Goal: Download file/media

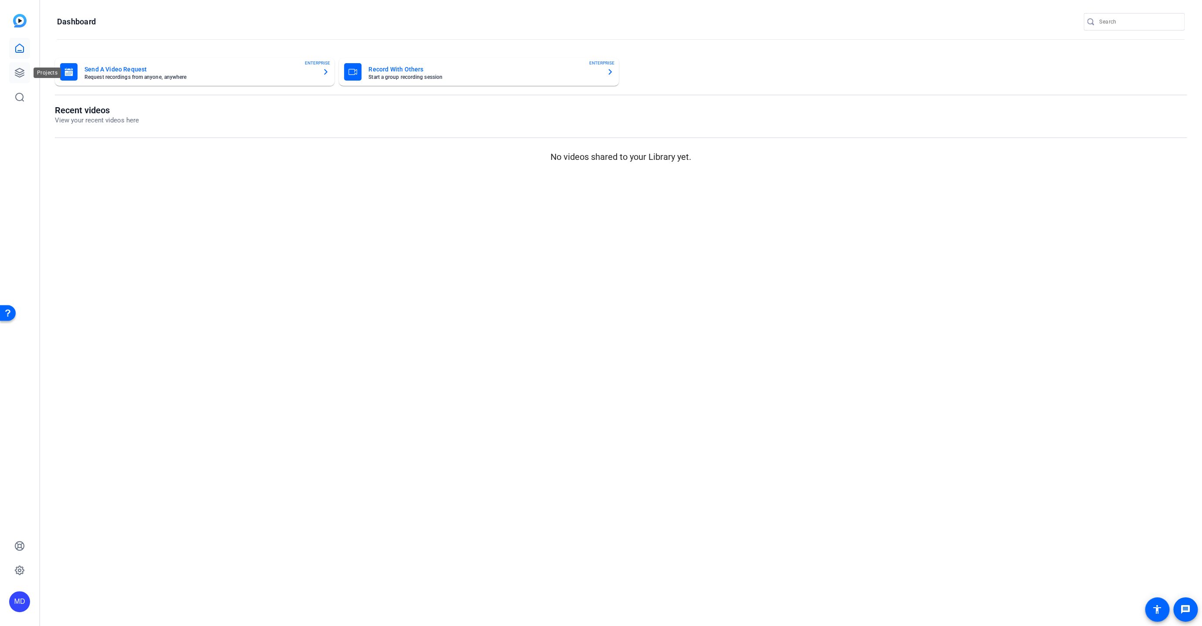
click at [16, 69] on icon at bounding box center [19, 72] width 10 height 10
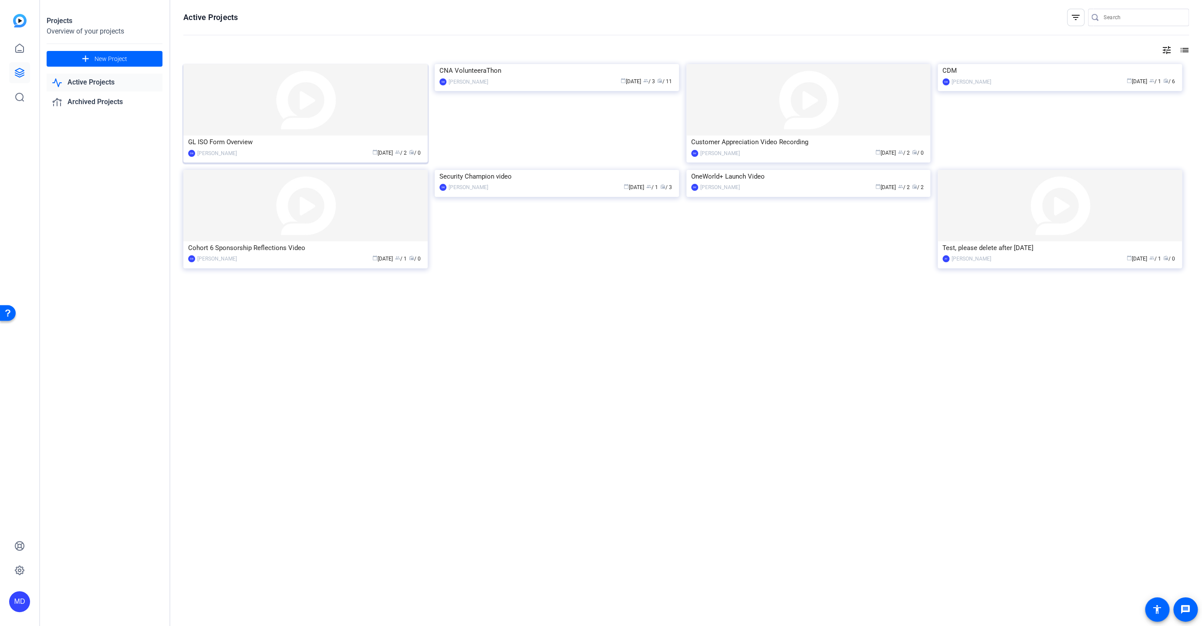
click at [260, 84] on img at bounding box center [305, 99] width 244 height 71
click at [488, 64] on img at bounding box center [557, 64] width 244 height 0
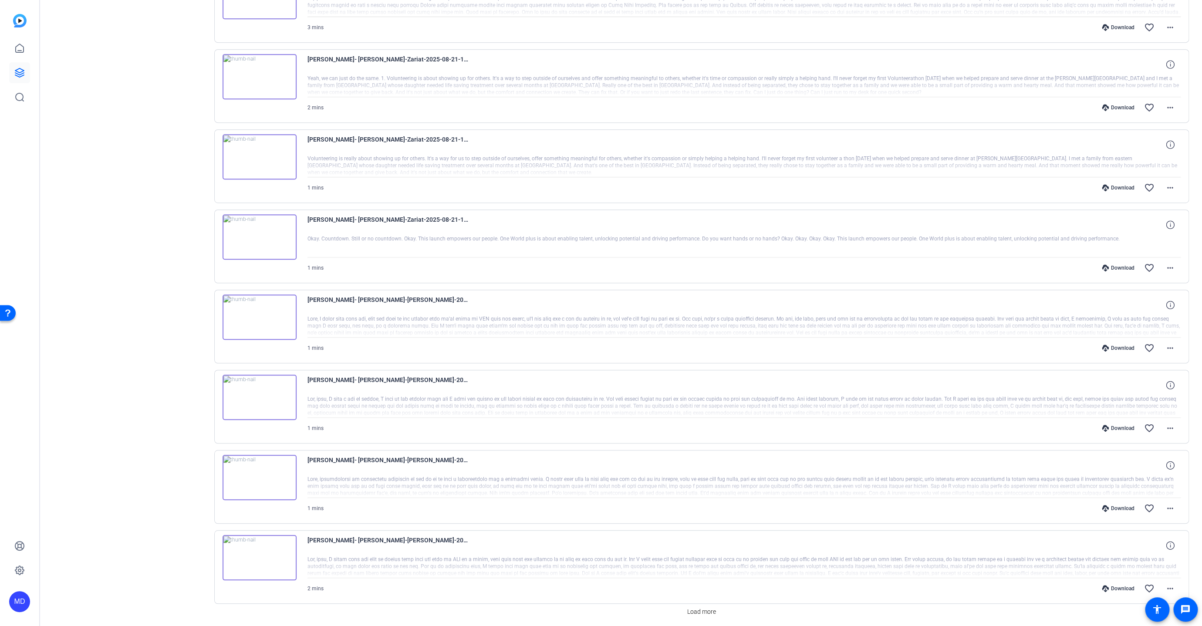
scroll to position [334, 0]
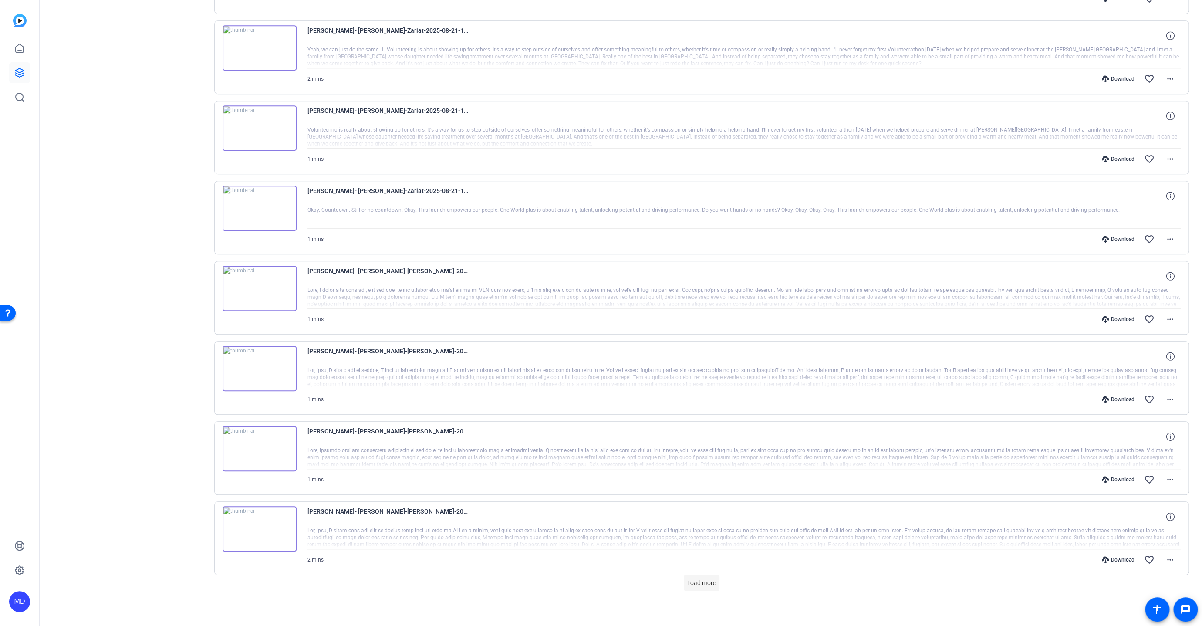
click at [690, 587] on span at bounding box center [702, 582] width 36 height 21
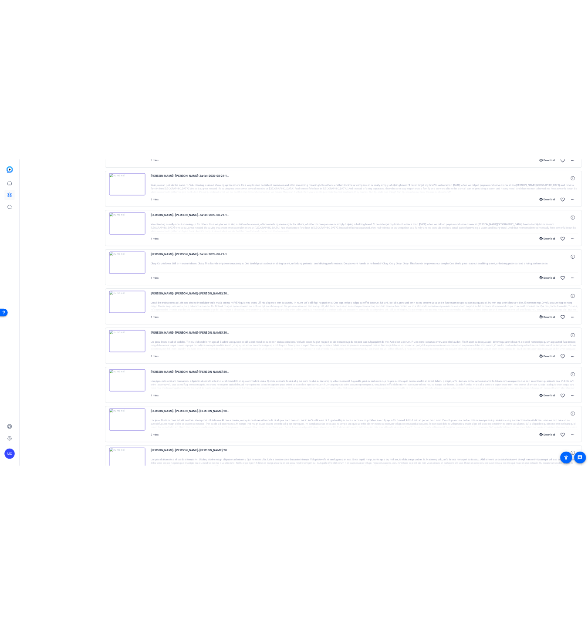
scroll to position [398, 0]
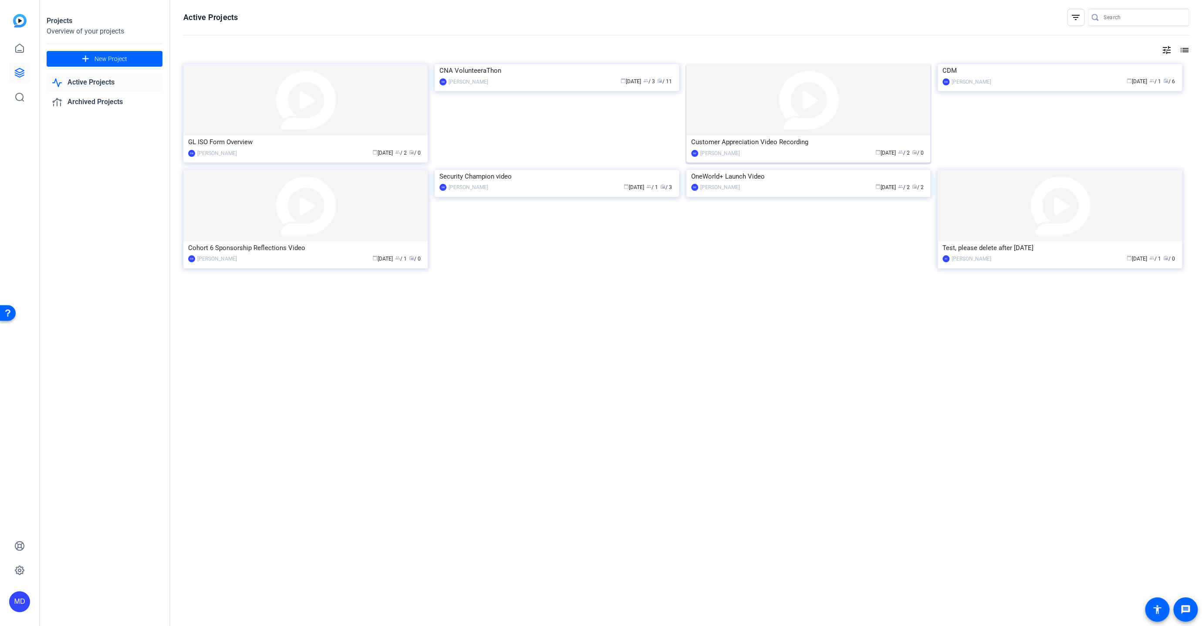
click at [804, 99] on img at bounding box center [808, 99] width 244 height 71
click at [992, 64] on img at bounding box center [1060, 64] width 244 height 0
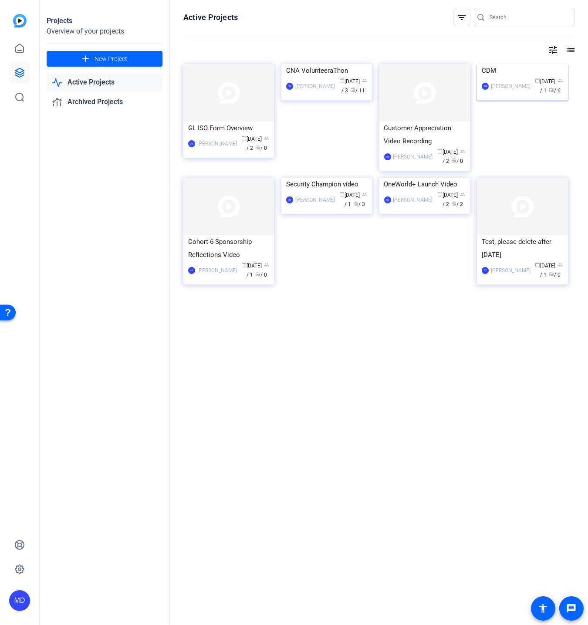
click at [518, 64] on img at bounding box center [522, 64] width 91 height 0
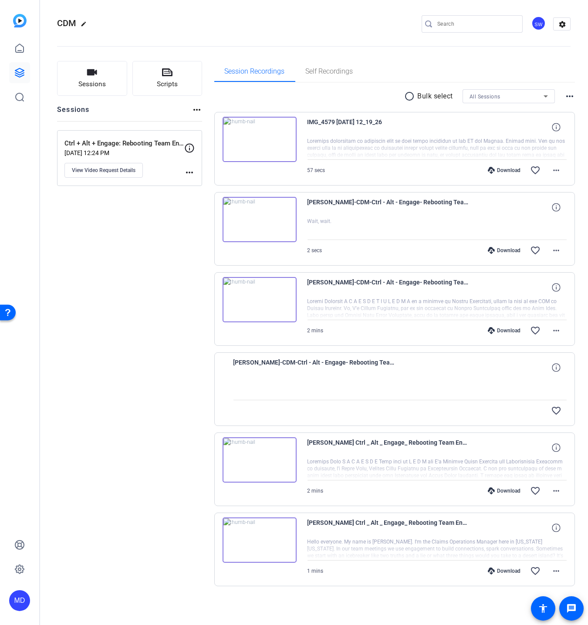
click at [442, 60] on div "Sessions Scripts Sessions more_horiz Ctrl + Alt + Engage: Rebooting Team Engage…" at bounding box center [314, 337] width 548 height 575
click at [405, 97] on mat-icon "radio_button_unchecked" at bounding box center [411, 96] width 13 height 10
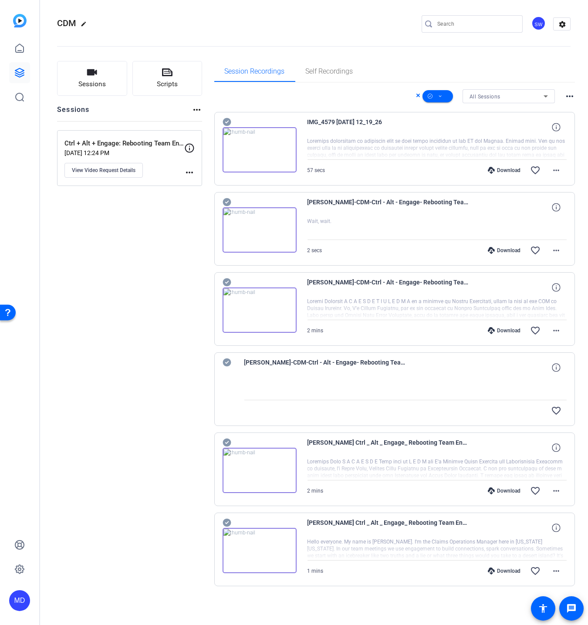
click at [226, 124] on icon at bounding box center [227, 122] width 8 height 8
click at [226, 204] on icon at bounding box center [227, 202] width 9 height 10
click at [227, 280] on icon at bounding box center [227, 282] width 8 height 8
click at [125, 395] on div "Sessions Scripts Sessions more_horiz Ctrl + Alt + Engage: Rebooting Team Engage…" at bounding box center [129, 337] width 145 height 553
click at [223, 283] on icon at bounding box center [227, 282] width 8 height 8
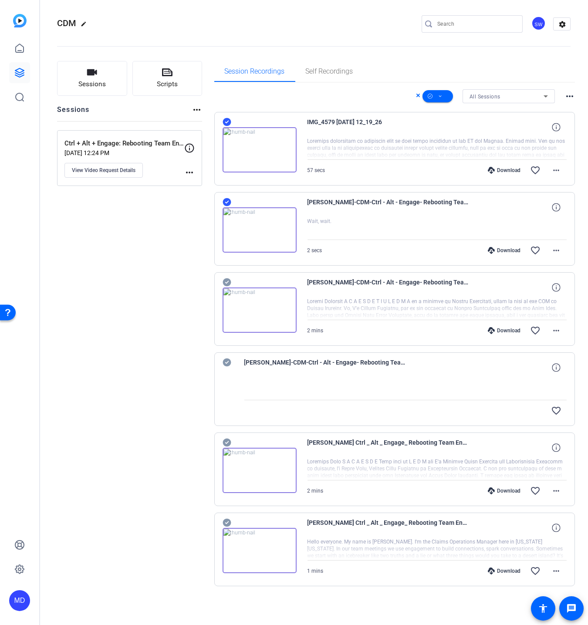
click at [226, 206] on icon at bounding box center [227, 202] width 8 height 8
click at [553, 173] on mat-icon "more_horiz" at bounding box center [556, 170] width 10 height 10
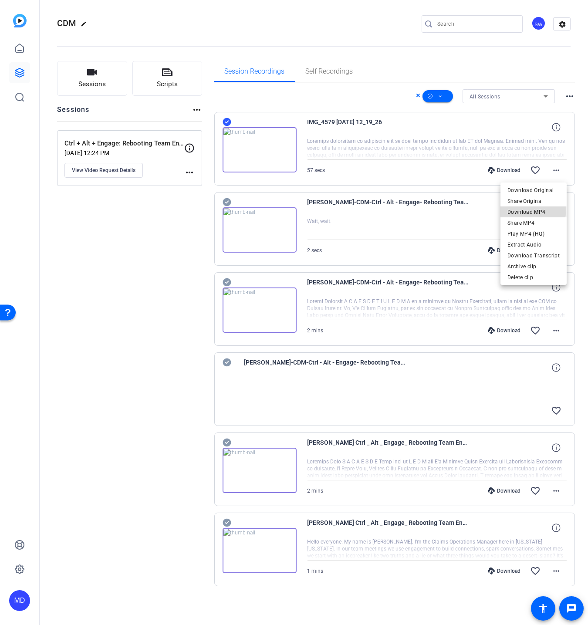
click at [529, 209] on span "Download MP4" at bounding box center [533, 211] width 52 height 10
click at [224, 123] on icon at bounding box center [227, 122] width 8 height 8
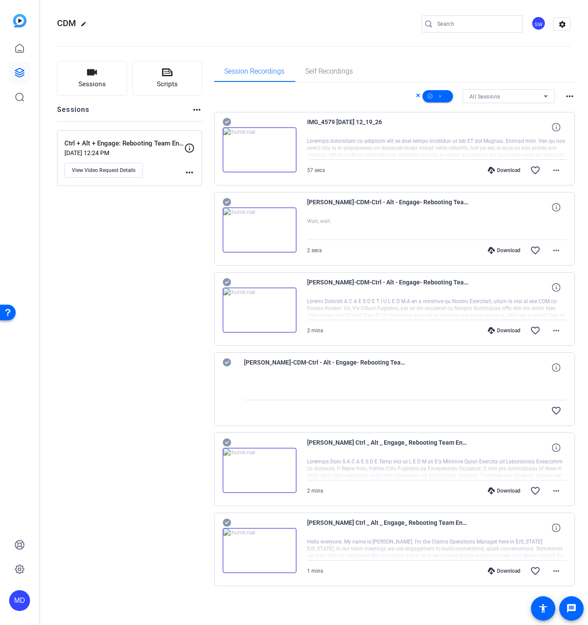
click at [226, 200] on icon at bounding box center [227, 202] width 8 height 8
click at [226, 278] on icon at bounding box center [227, 282] width 9 height 10
click at [226, 444] on icon at bounding box center [227, 443] width 8 height 8
click at [226, 522] on icon at bounding box center [227, 523] width 8 height 8
click at [446, 96] on span at bounding box center [437, 96] width 30 height 21
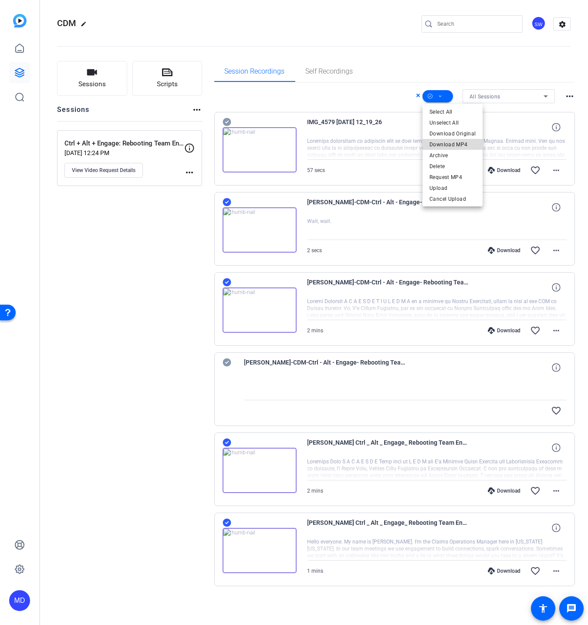
click at [455, 145] on span "Download MP4" at bounding box center [452, 144] width 46 height 10
click at [433, 93] on span at bounding box center [437, 96] width 30 height 21
click at [444, 118] on button "Unselect All" at bounding box center [452, 122] width 60 height 11
click at [23, 71] on div at bounding box center [294, 312] width 588 height 625
click at [20, 70] on icon at bounding box center [19, 72] width 10 height 10
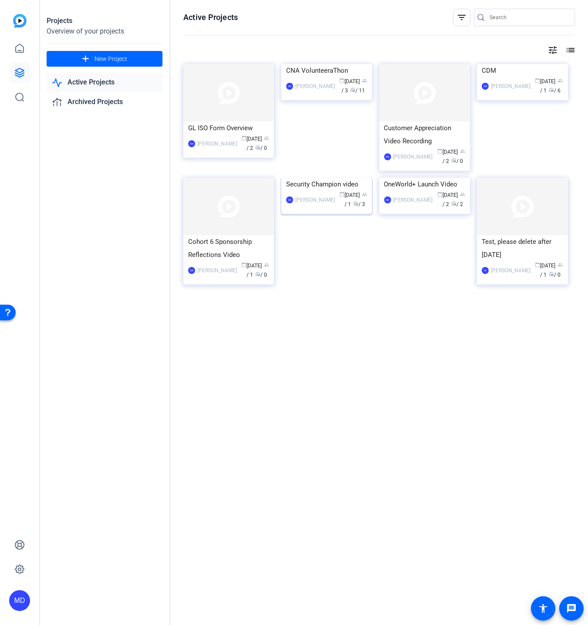
click at [301, 178] on img at bounding box center [326, 178] width 91 height 0
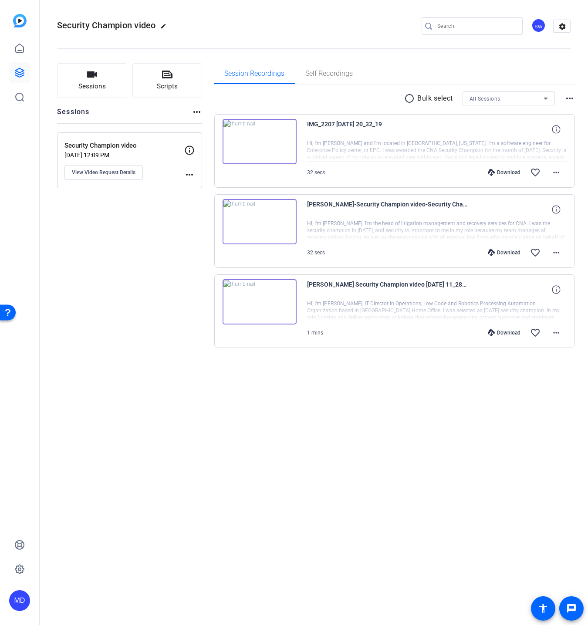
click at [407, 97] on mat-icon "radio_button_unchecked" at bounding box center [411, 98] width 13 height 10
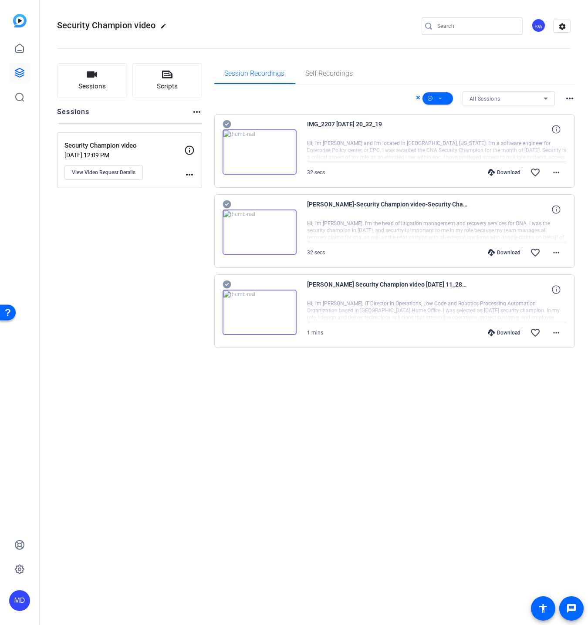
click at [225, 124] on icon at bounding box center [227, 124] width 9 height 10
click at [551, 171] on mat-icon "more_horiz" at bounding box center [556, 172] width 10 height 10
click at [527, 210] on span "Download MP4" at bounding box center [533, 211] width 52 height 10
click at [225, 120] on icon at bounding box center [227, 124] width 9 height 10
click at [230, 204] on icon at bounding box center [227, 204] width 8 height 8
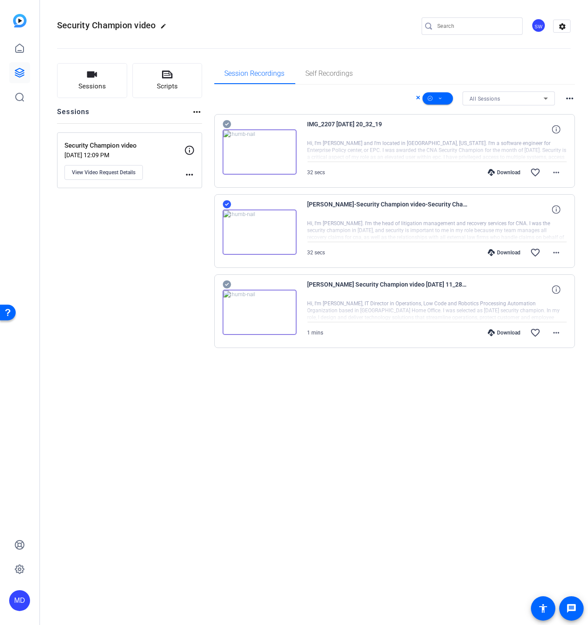
click at [226, 281] on icon at bounding box center [227, 284] width 8 height 8
click at [432, 93] on icon at bounding box center [430, 98] width 5 height 11
click at [435, 147] on span "Download MP4" at bounding box center [452, 144] width 46 height 10
click at [13, 69] on link at bounding box center [19, 72] width 21 height 21
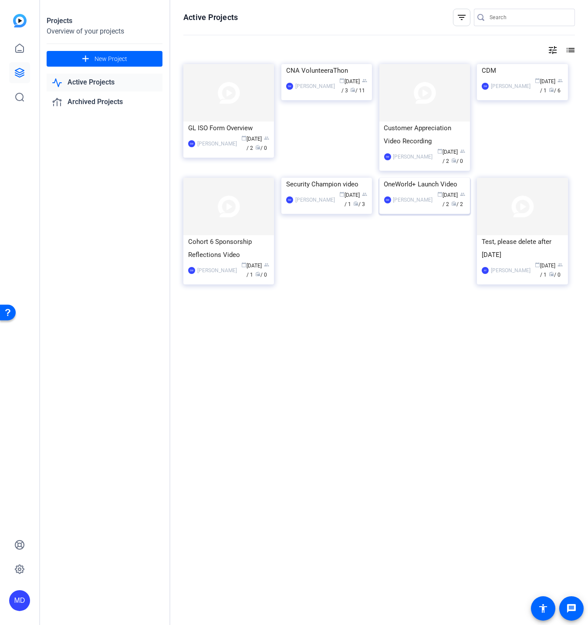
click at [391, 178] on img at bounding box center [424, 178] width 91 height 0
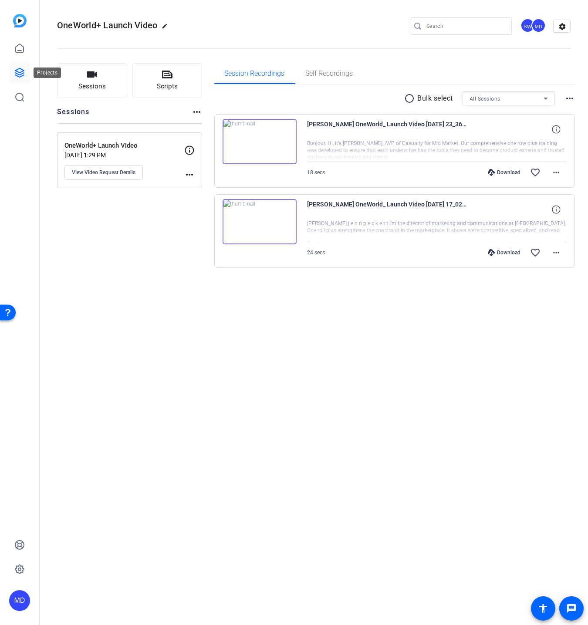
click at [23, 74] on icon at bounding box center [19, 72] width 9 height 9
